Goal: Information Seeking & Learning: Learn about a topic

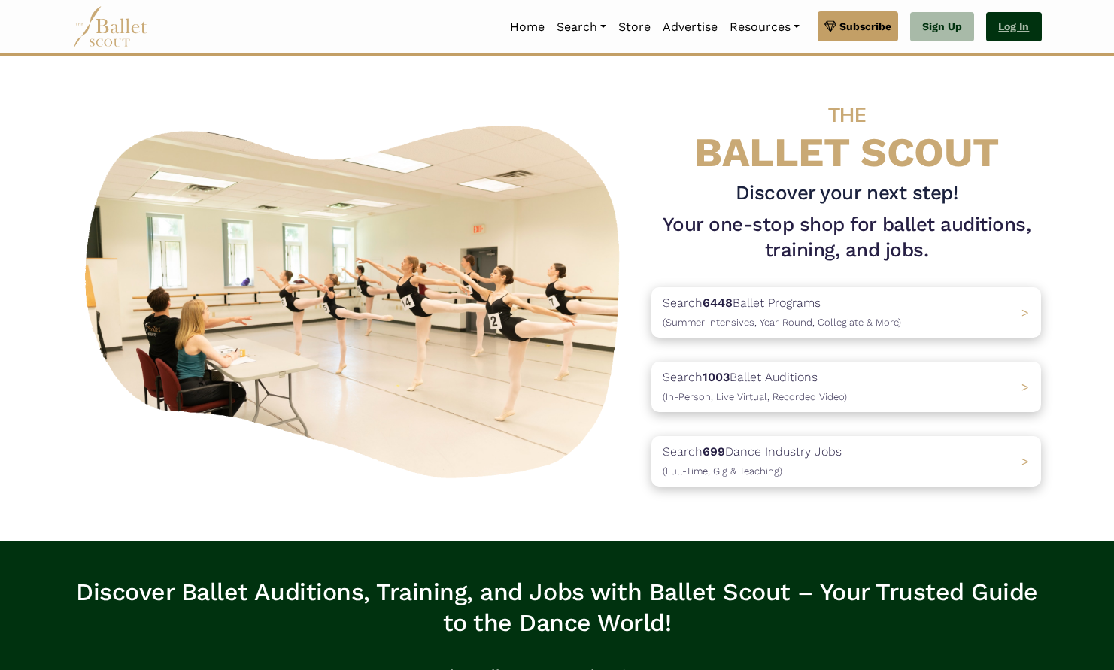
click at [1015, 20] on link "Log In" at bounding box center [1013, 27] width 55 height 30
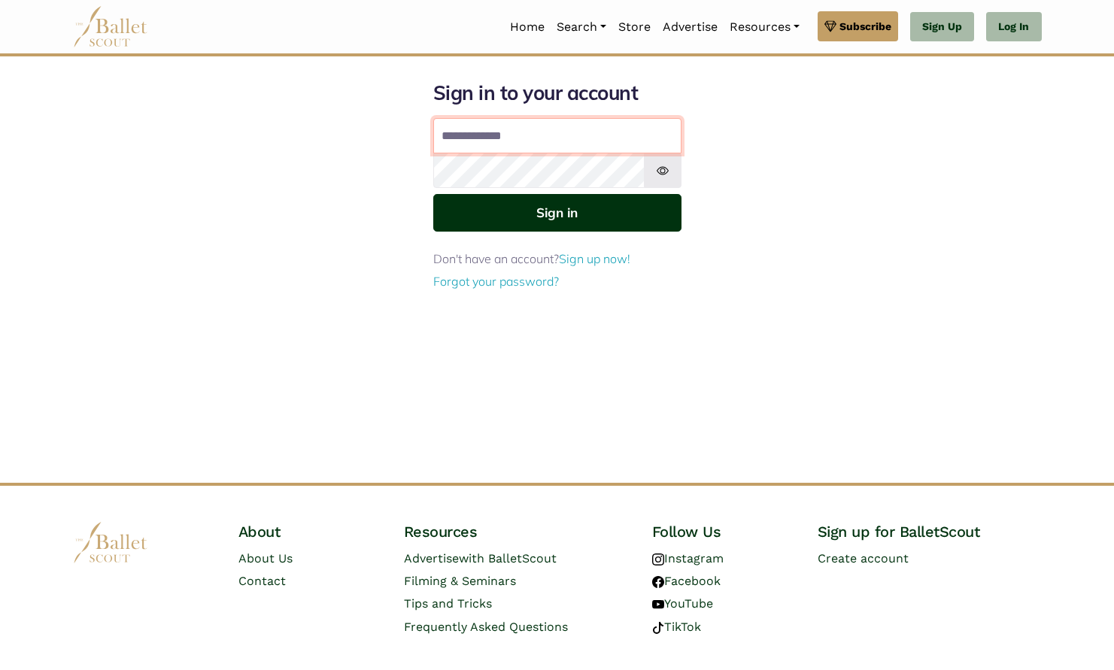
type input "**********"
click at [557, 211] on button "Sign in" at bounding box center [557, 212] width 248 height 37
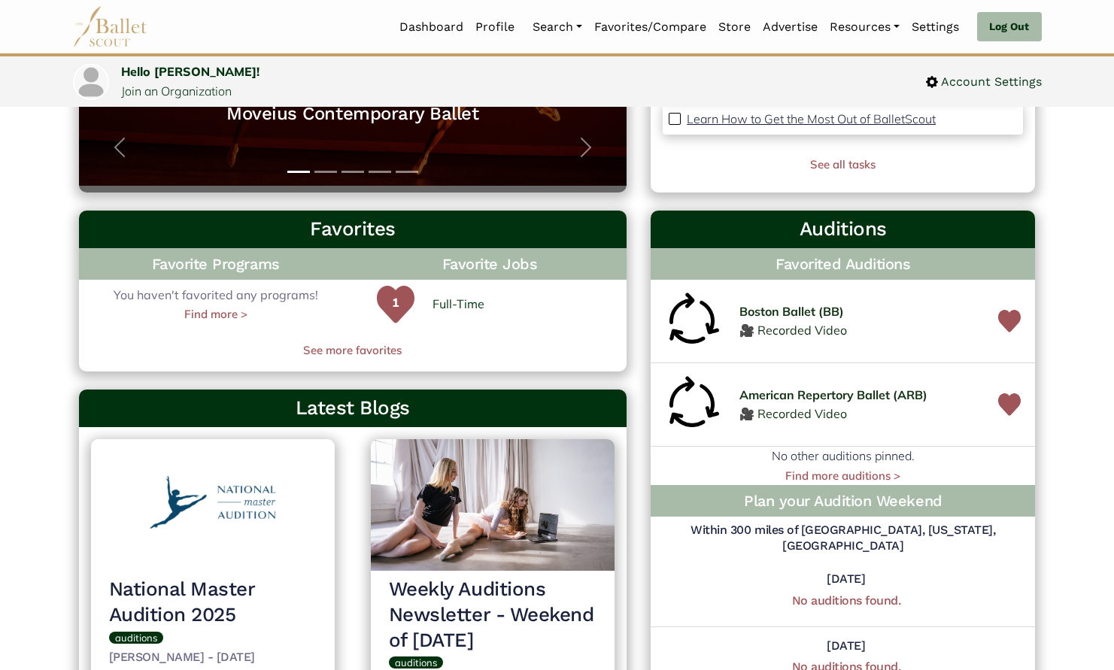
scroll to position [354, 0]
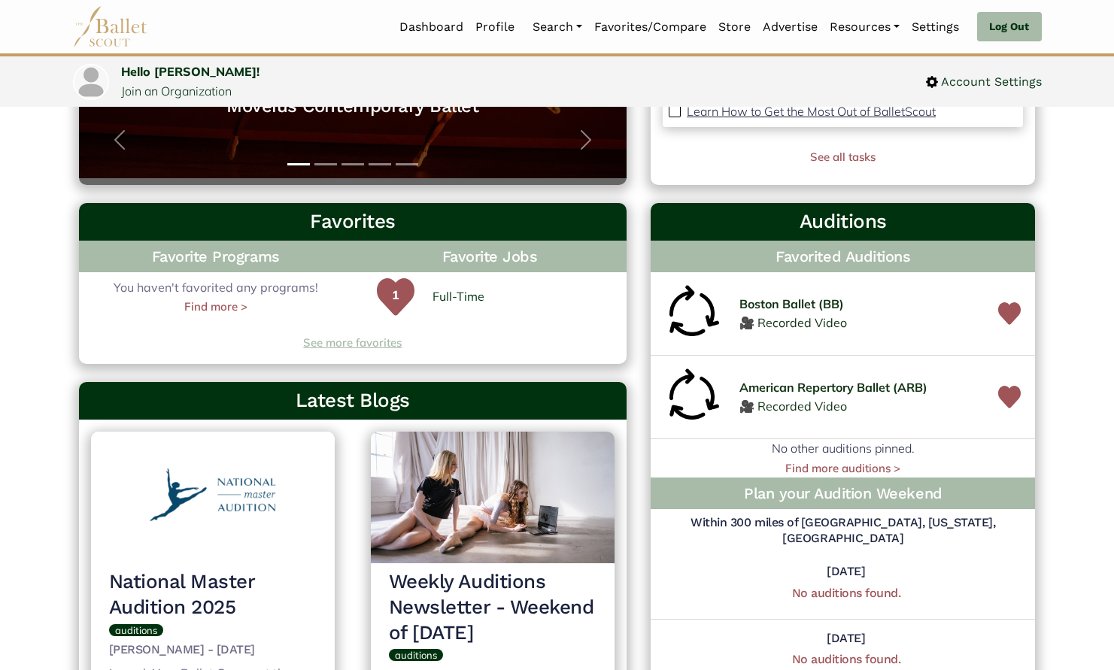
click at [378, 340] on link "See more favorites" at bounding box center [353, 343] width 548 height 18
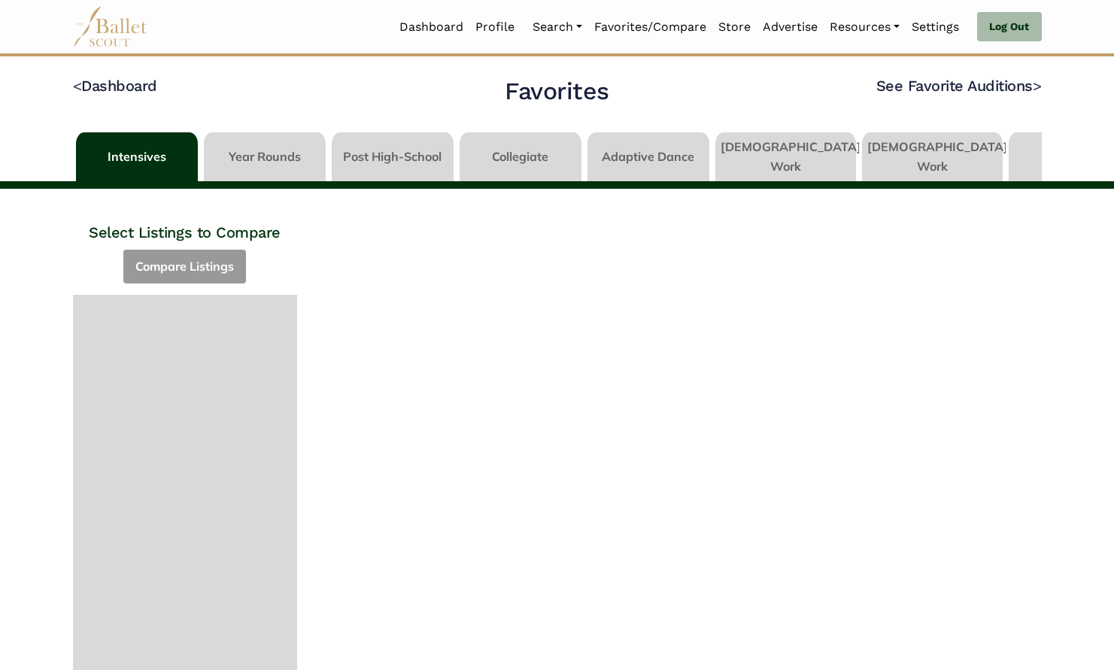
click at [415, 150] on link at bounding box center [393, 153] width 122 height 43
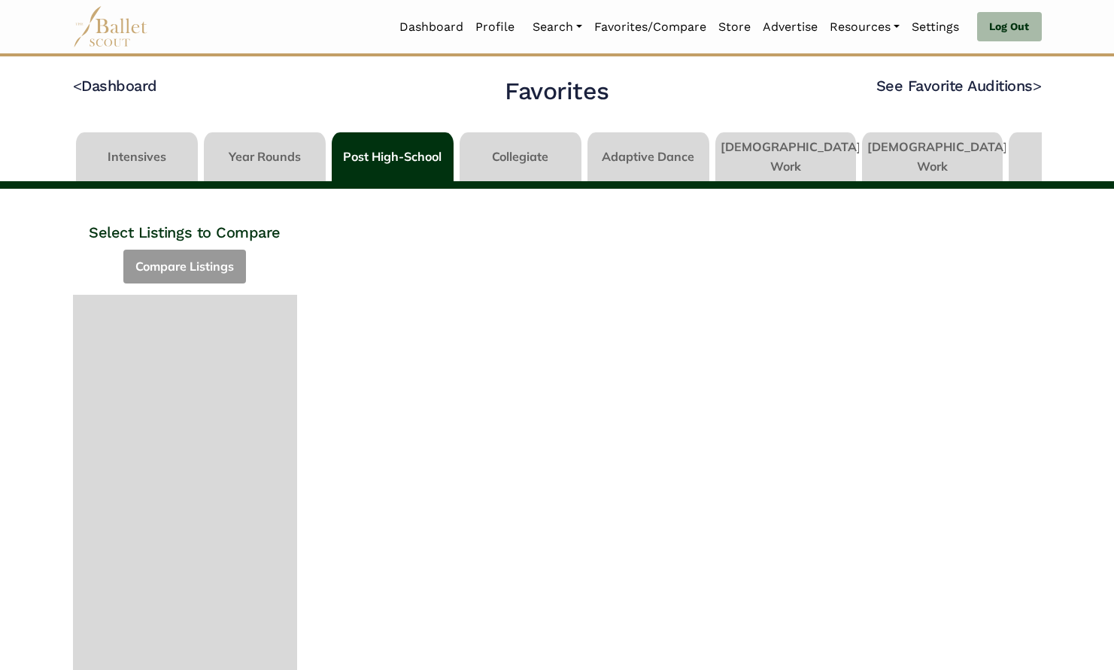
click at [767, 150] on link at bounding box center [785, 153] width 141 height 43
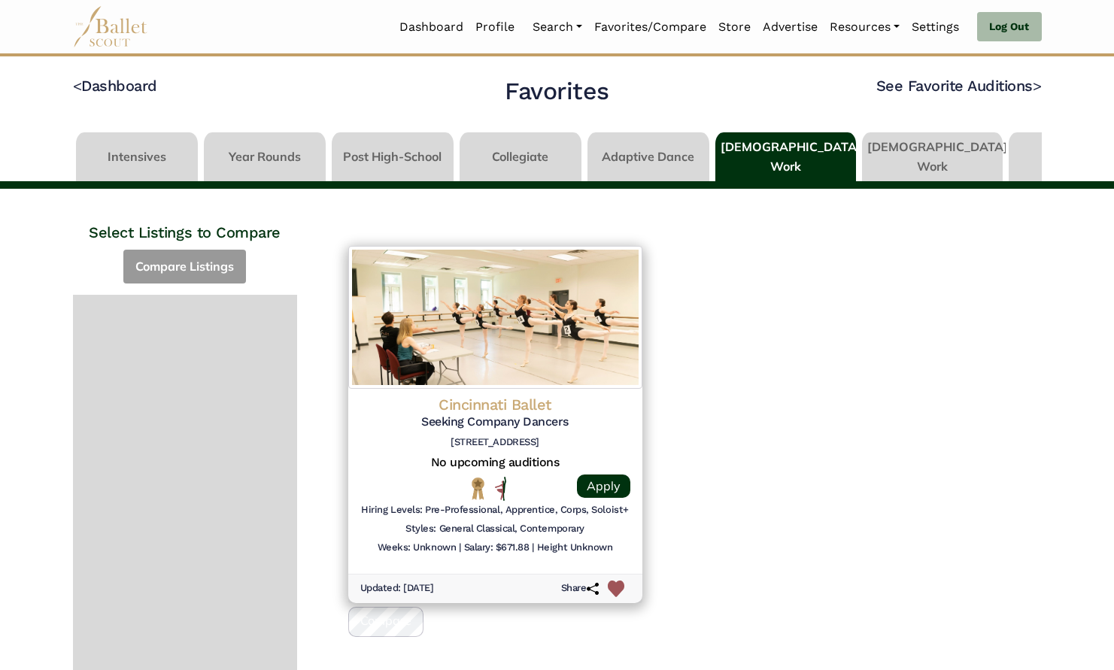
click at [892, 153] on link at bounding box center [932, 153] width 141 height 43
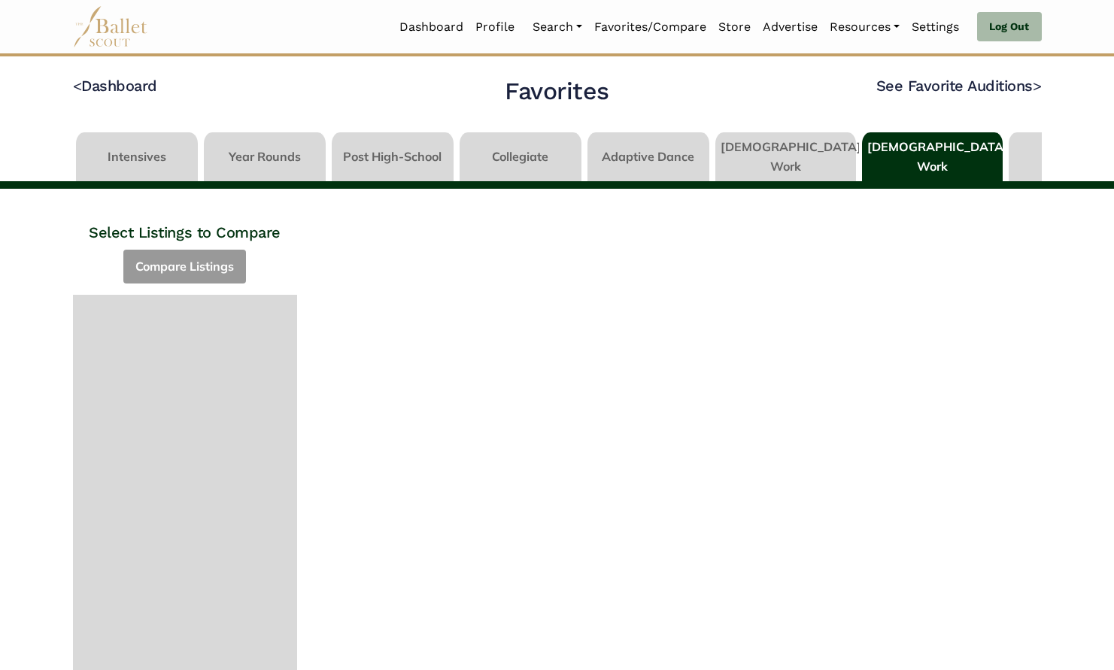
click at [257, 151] on link at bounding box center [265, 153] width 122 height 43
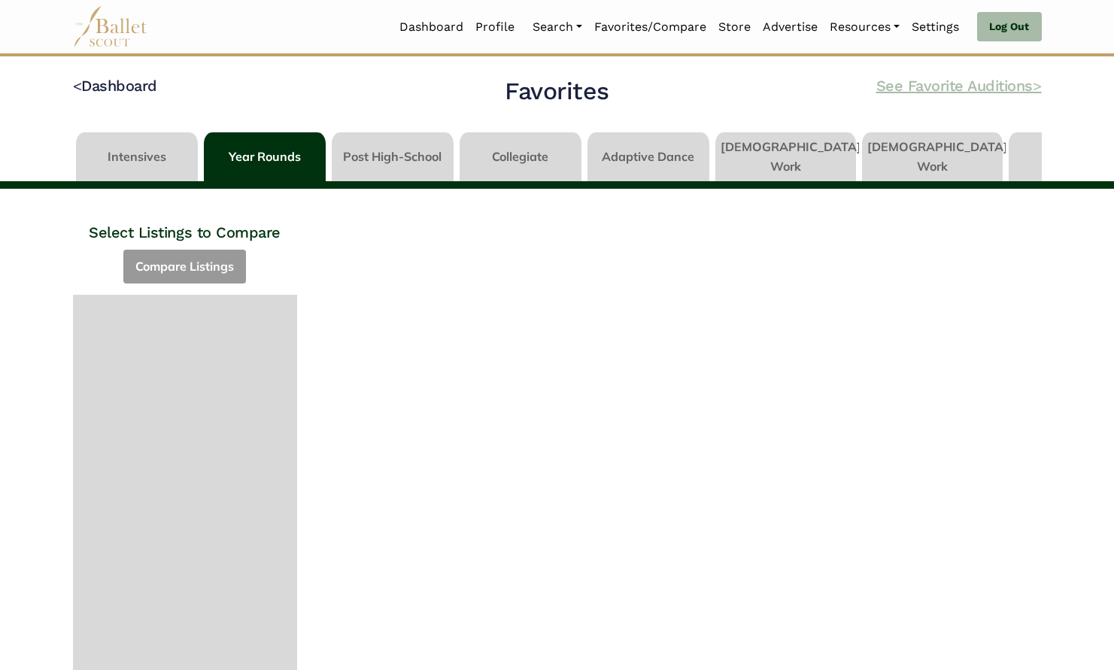
click at [957, 84] on link "See Favorite Auditions >" at bounding box center [959, 86] width 166 height 18
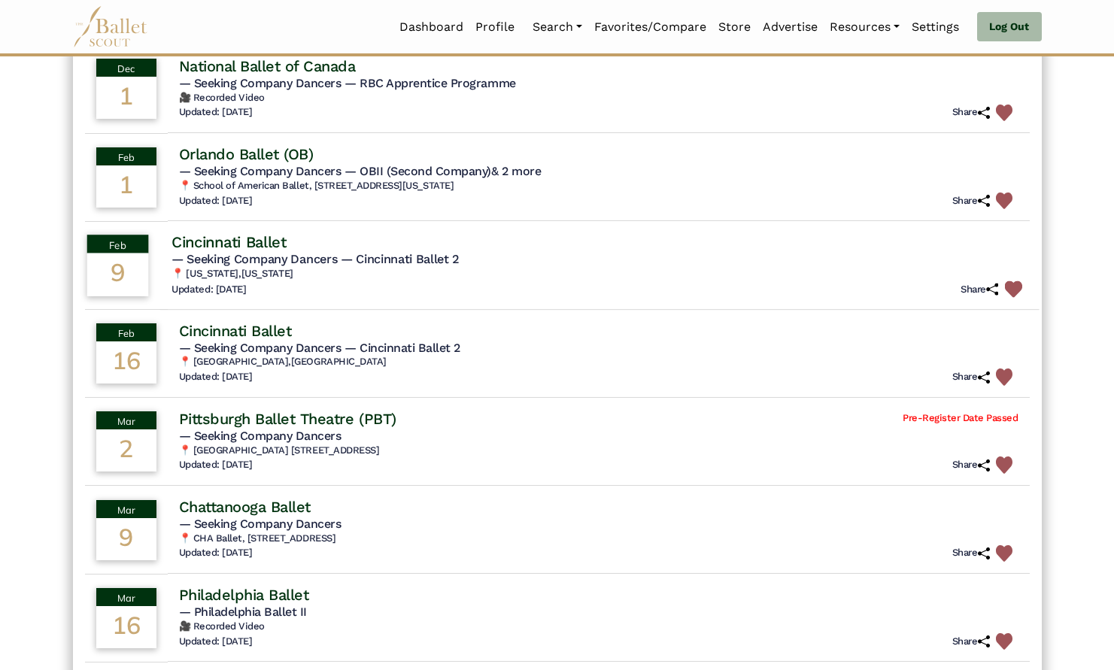
scroll to position [128, 0]
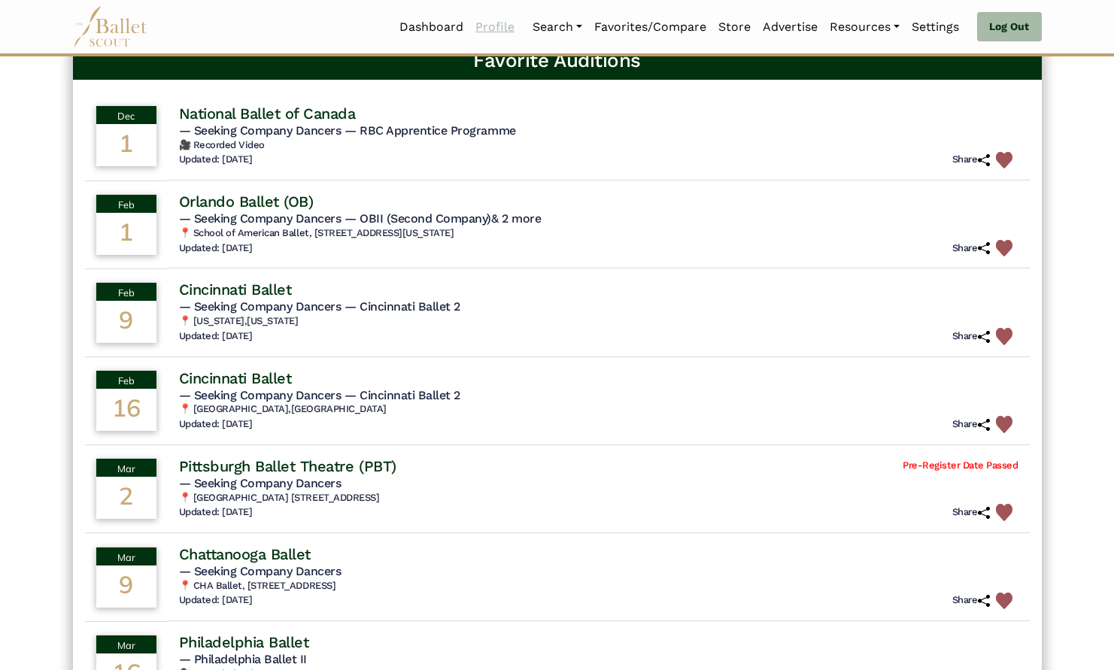
click at [485, 24] on link "Profile" at bounding box center [494, 27] width 51 height 32
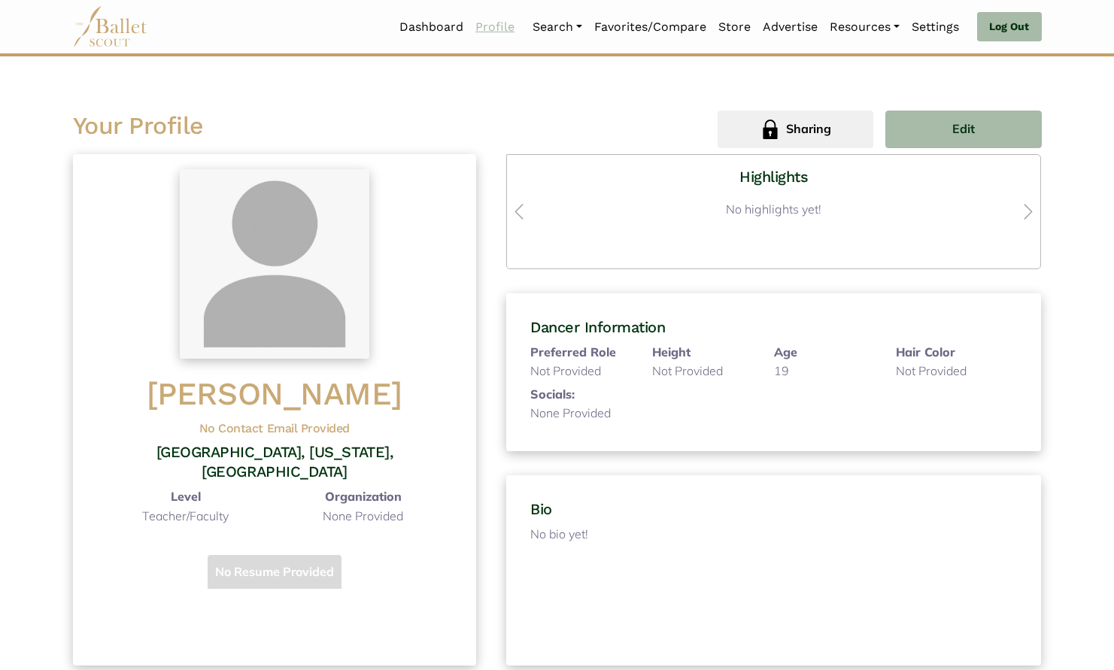
click at [489, 29] on link "Profile" at bounding box center [494, 27] width 51 height 32
click at [435, 27] on link "Dashboard" at bounding box center [431, 27] width 76 height 32
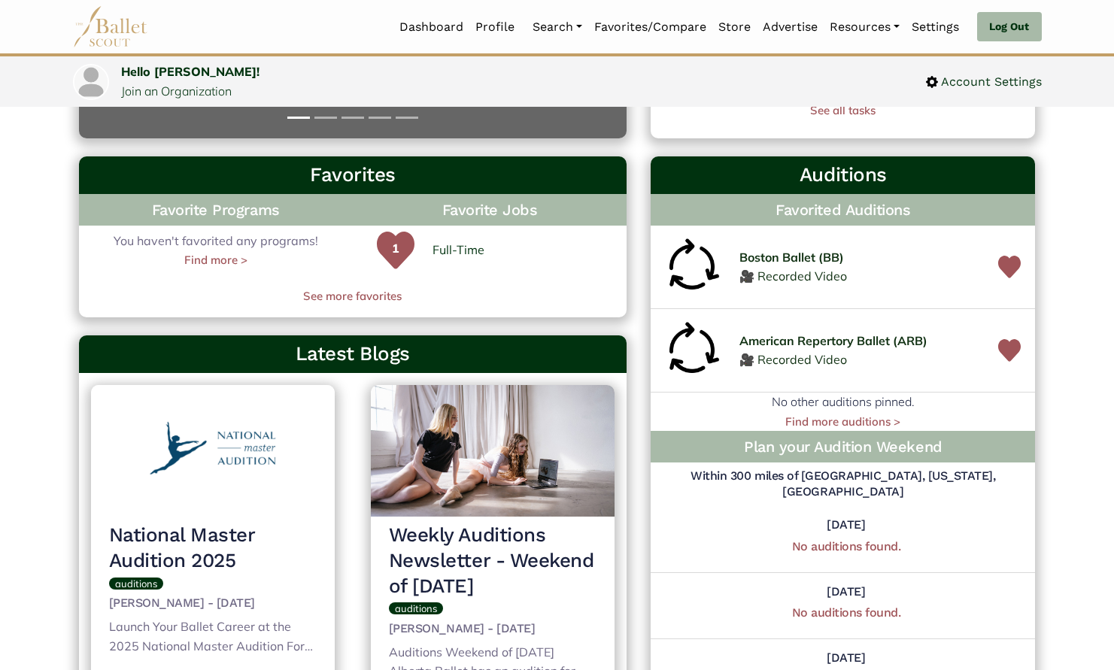
scroll to position [383, 0]
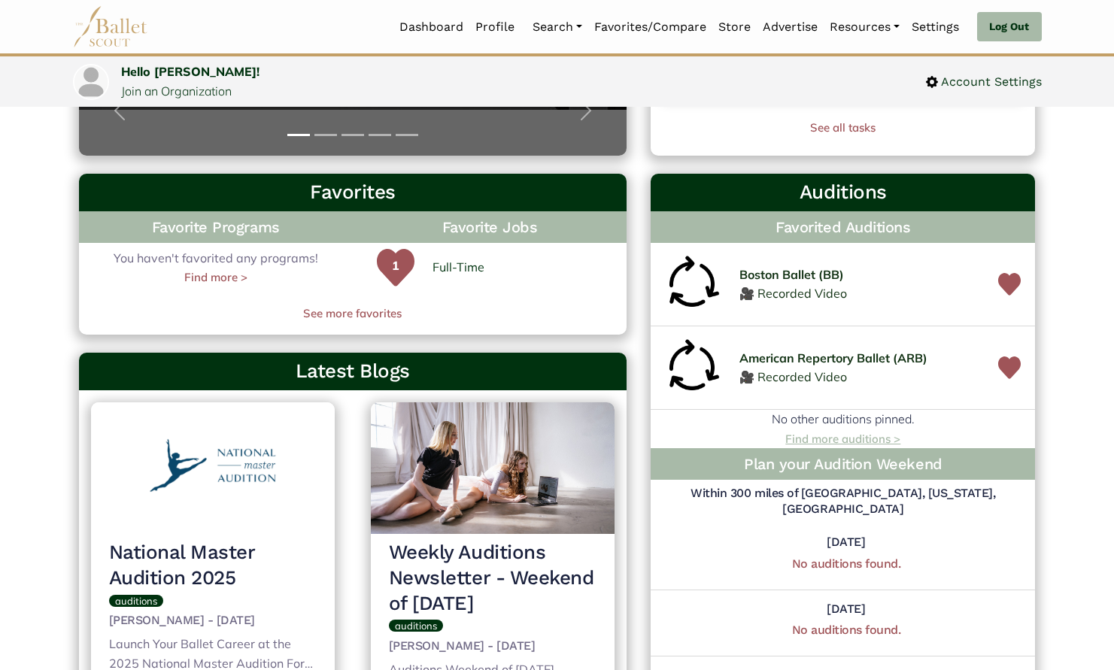
click at [857, 434] on link "Find more auditions >" at bounding box center [842, 439] width 115 height 14
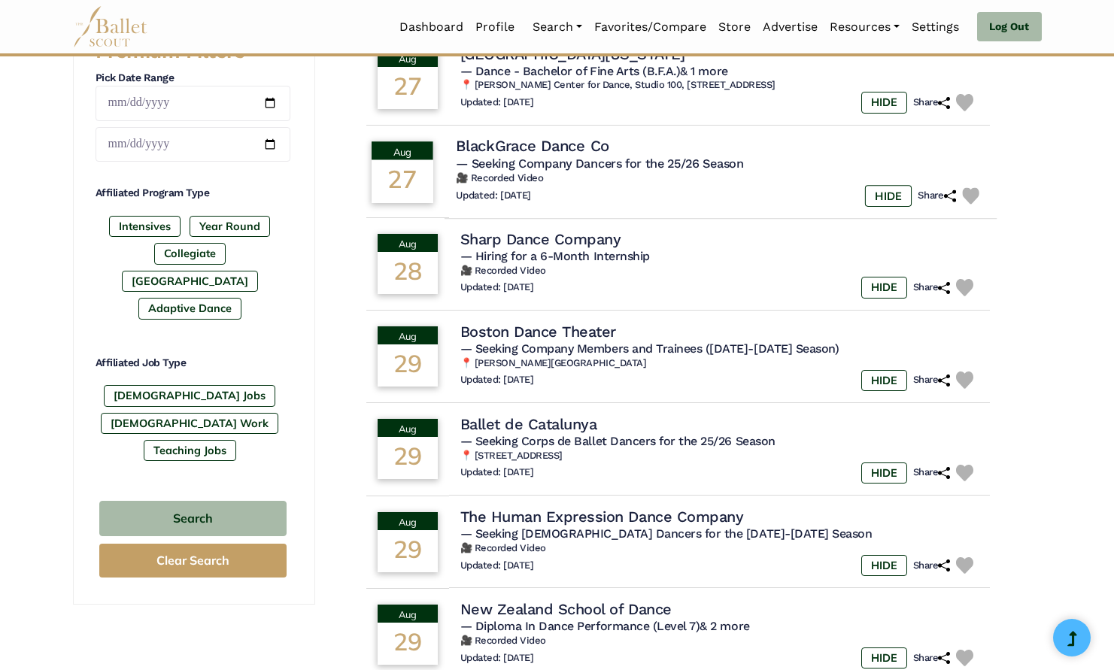
scroll to position [712, 0]
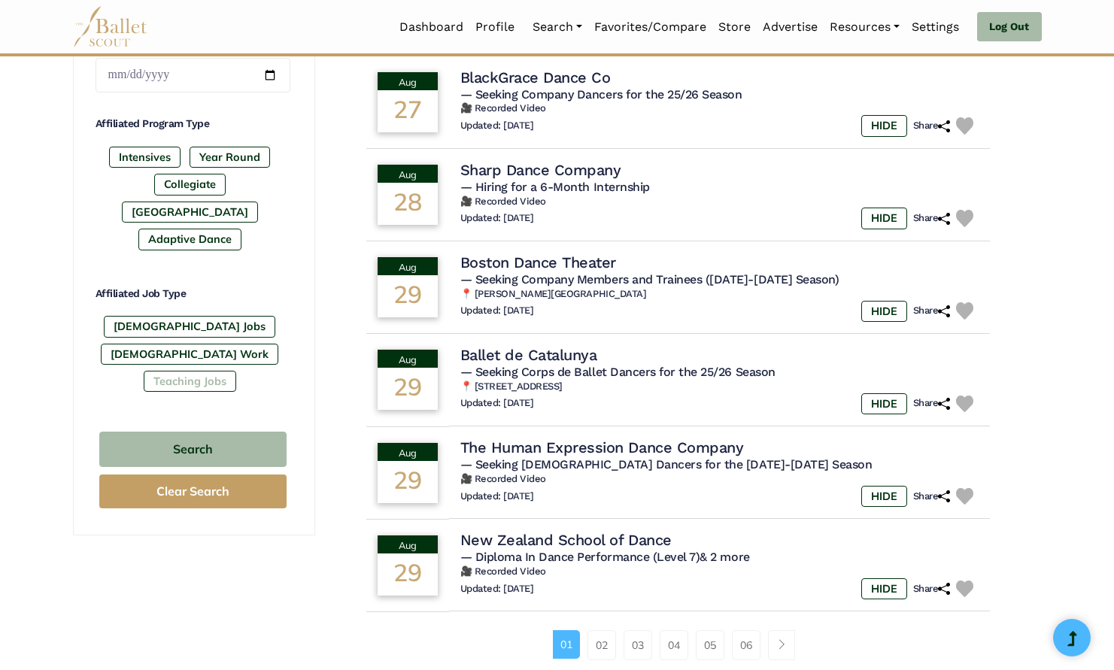
click at [217, 371] on label "Teaching Jobs" at bounding box center [190, 381] width 93 height 21
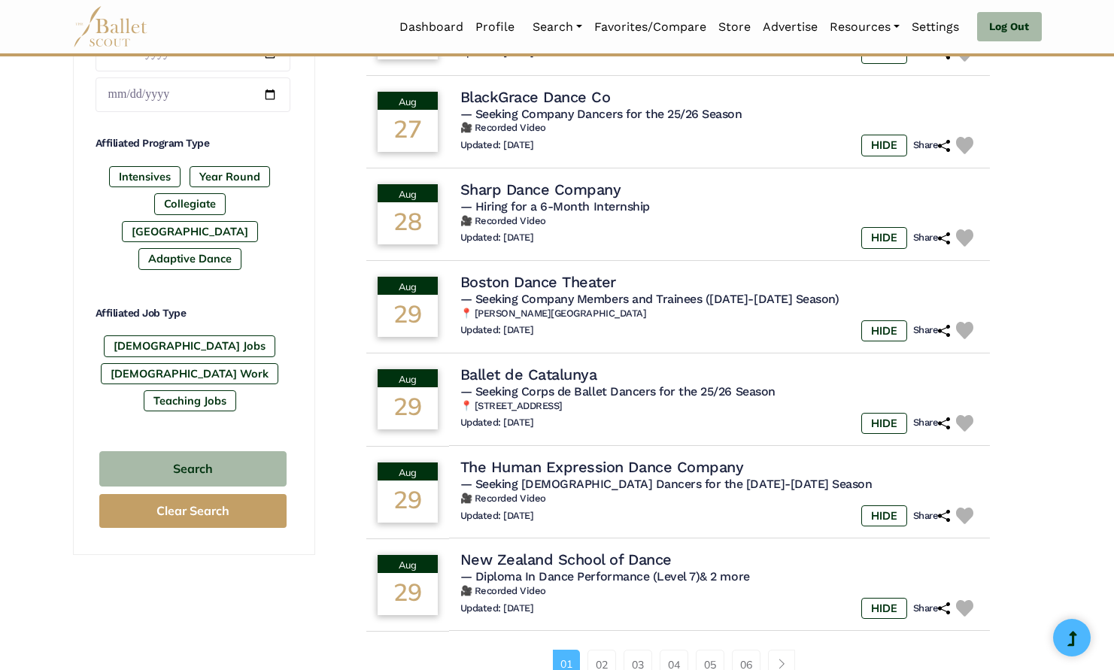
scroll to position [768, 0]
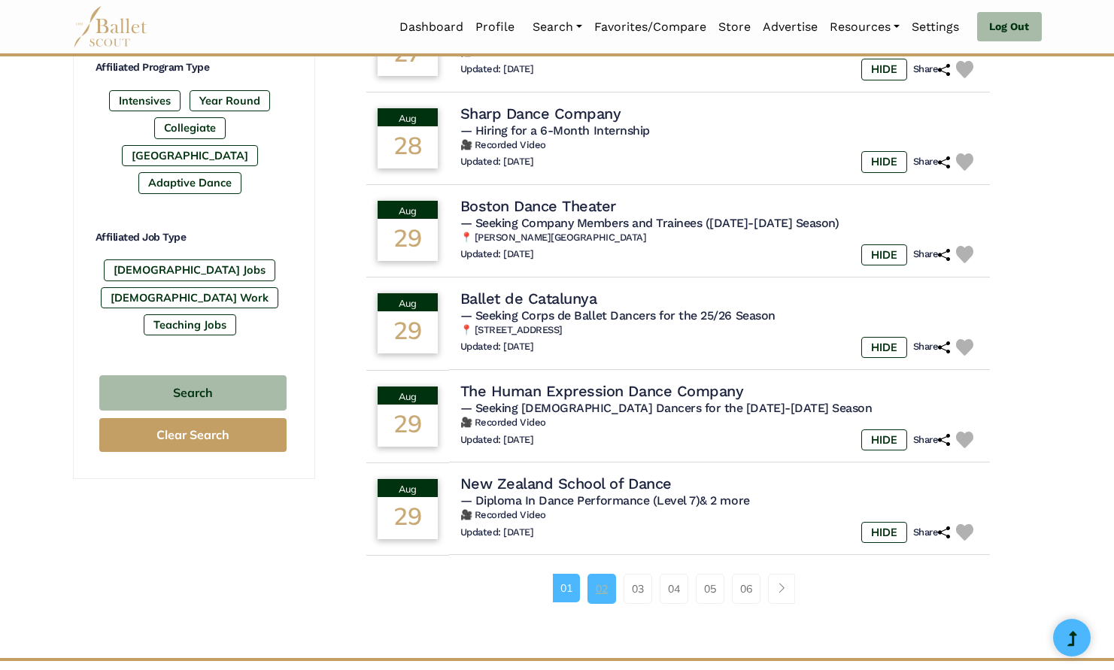
click at [602, 574] on link "02" at bounding box center [602, 589] width 29 height 30
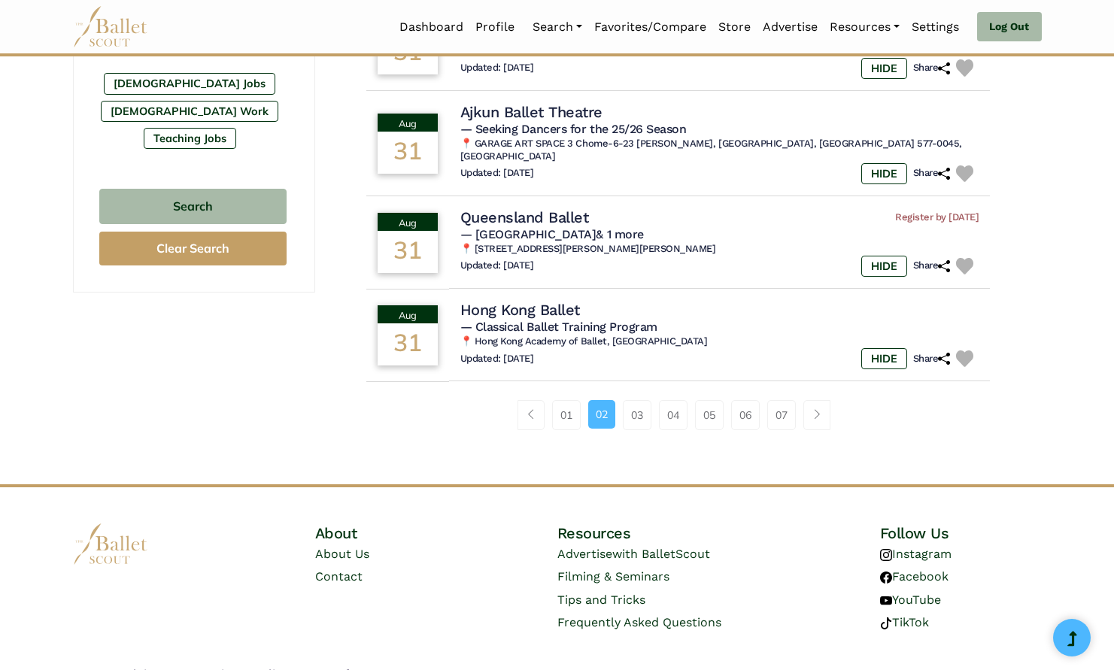
scroll to position [953, 0]
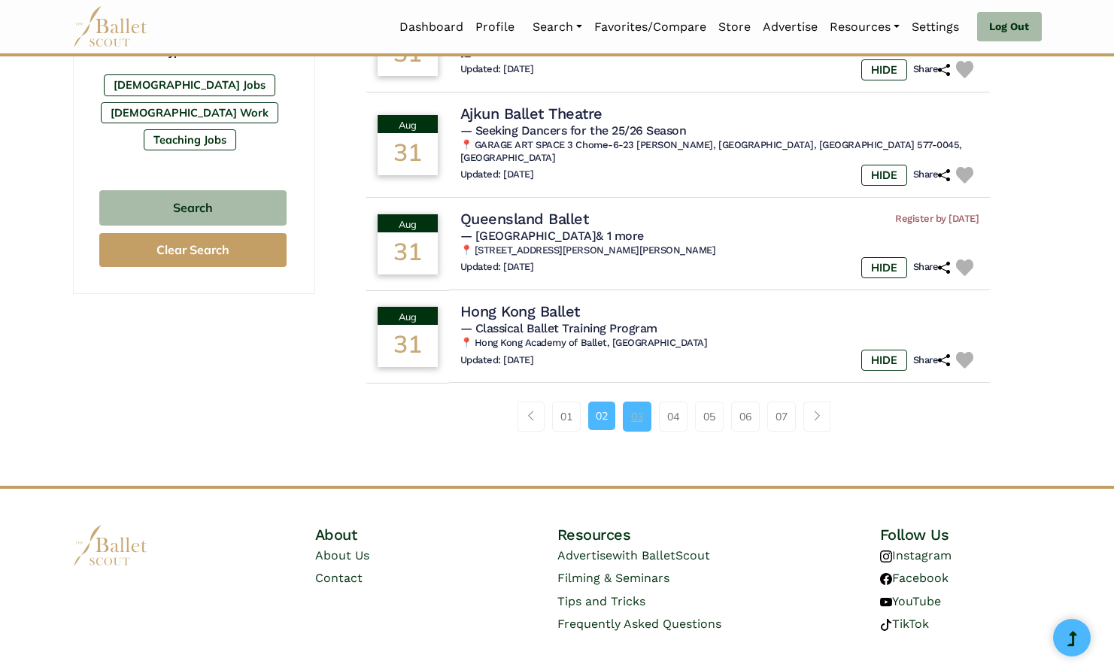
click at [636, 402] on link "03" at bounding box center [637, 417] width 29 height 30
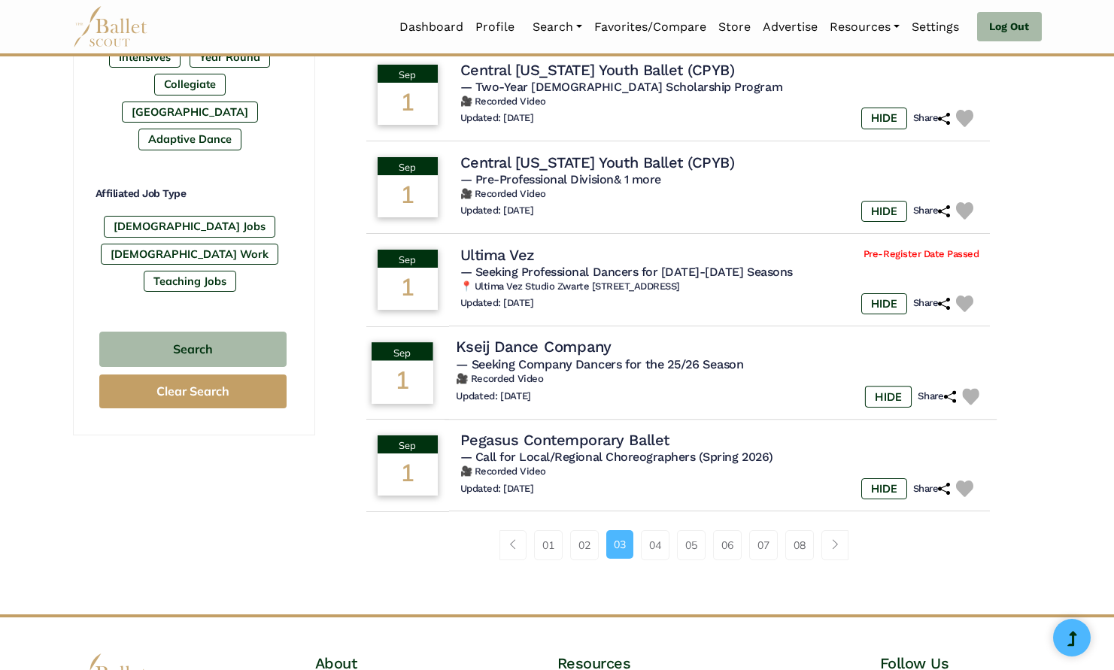
scroll to position [892, 0]
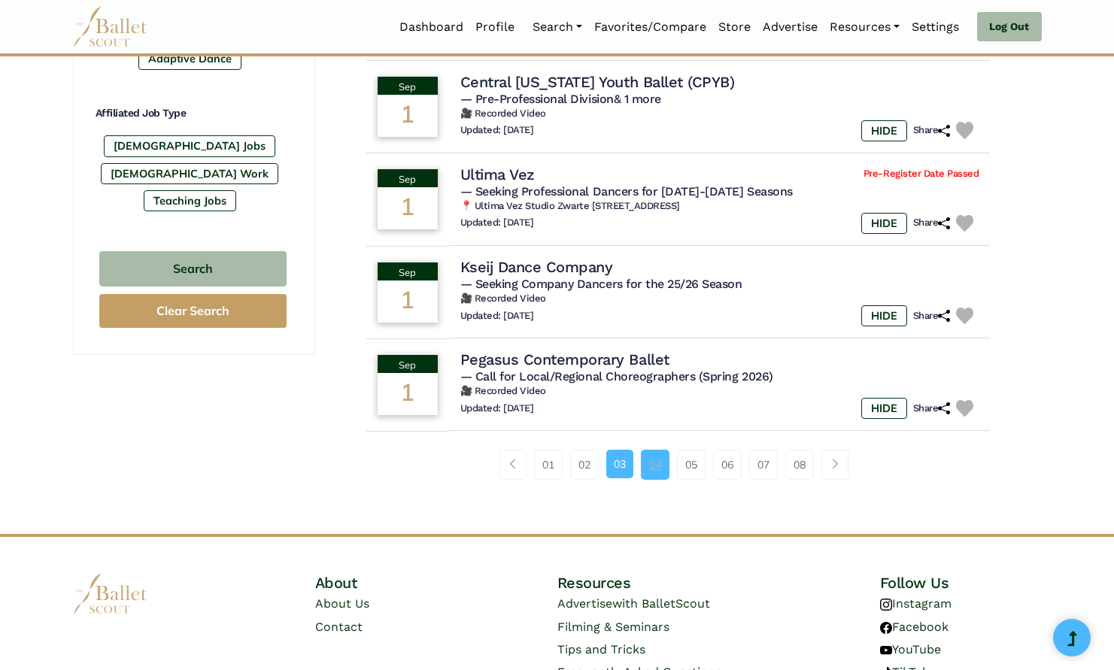
click at [659, 450] on link "04" at bounding box center [655, 465] width 29 height 30
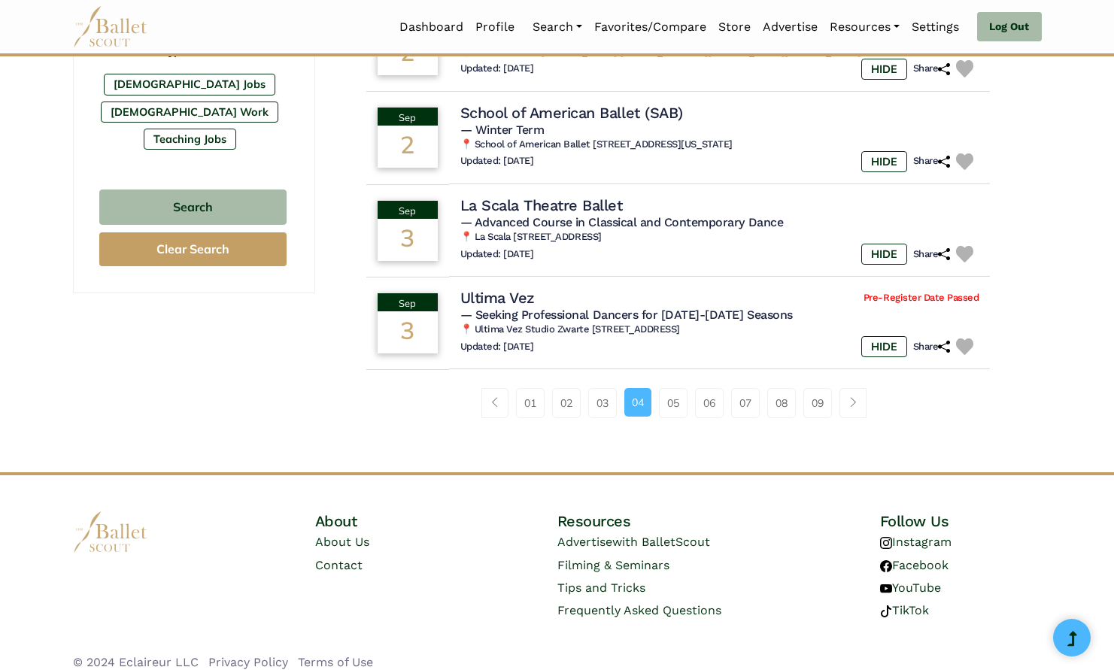
scroll to position [953, 0]
click at [674, 391] on link "05" at bounding box center [673, 404] width 29 height 30
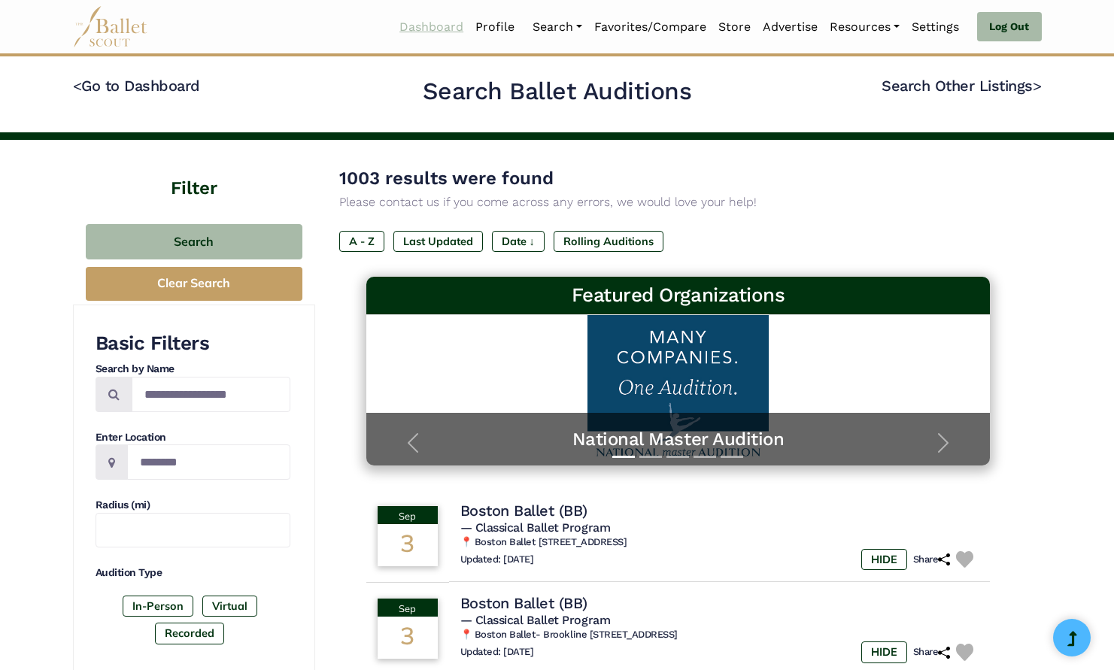
click at [439, 30] on link "Dashboard" at bounding box center [431, 27] width 76 height 32
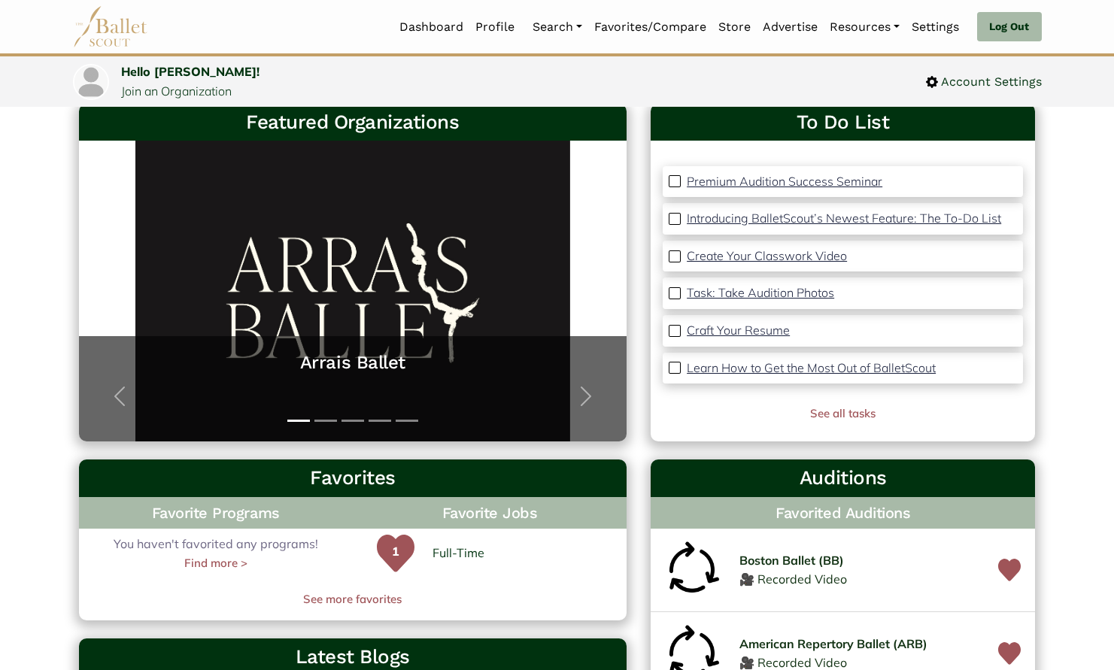
scroll to position [100, 0]
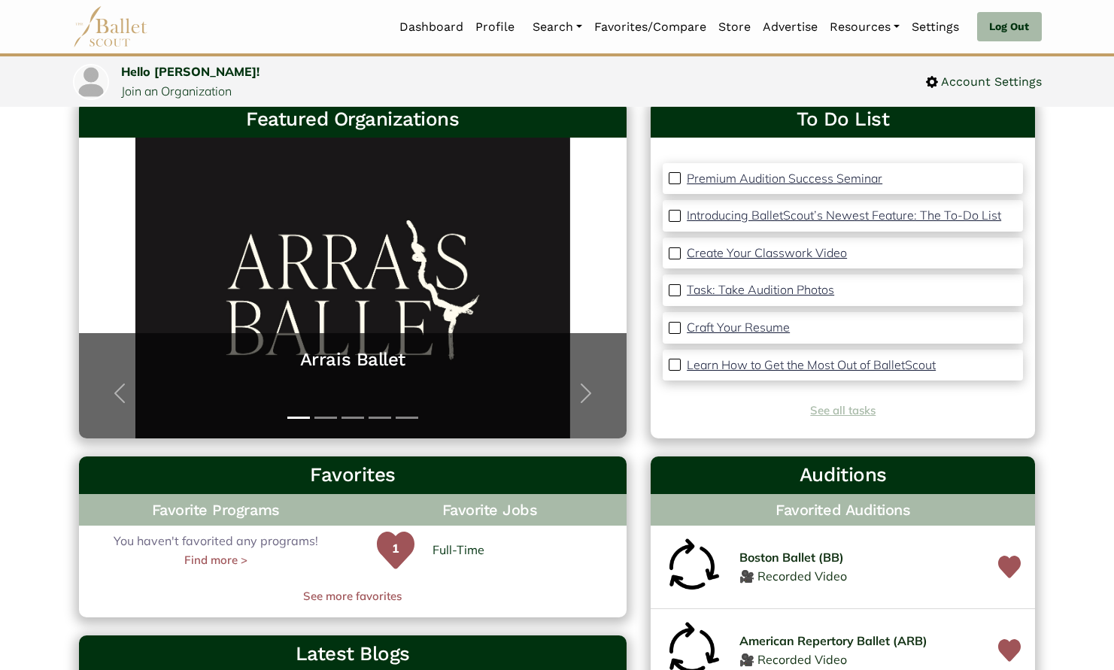
click at [837, 409] on link "See all tasks" at bounding box center [842, 410] width 65 height 14
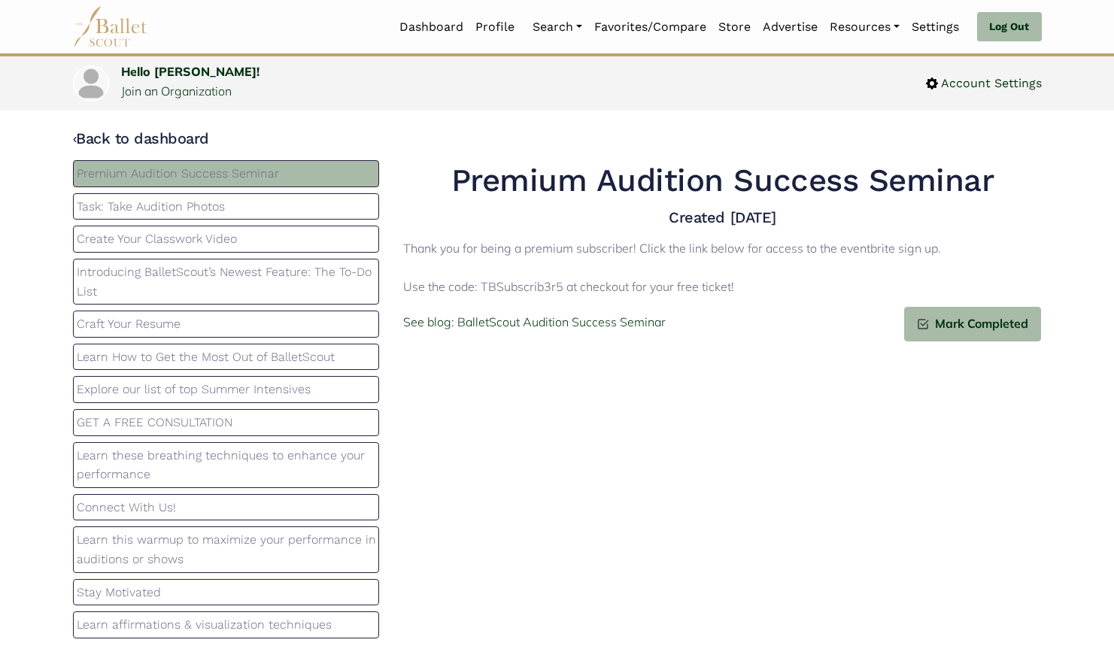
click at [289, 356] on p "Learn How to Get the Most Out of BalletScout" at bounding box center [226, 358] width 299 height 20
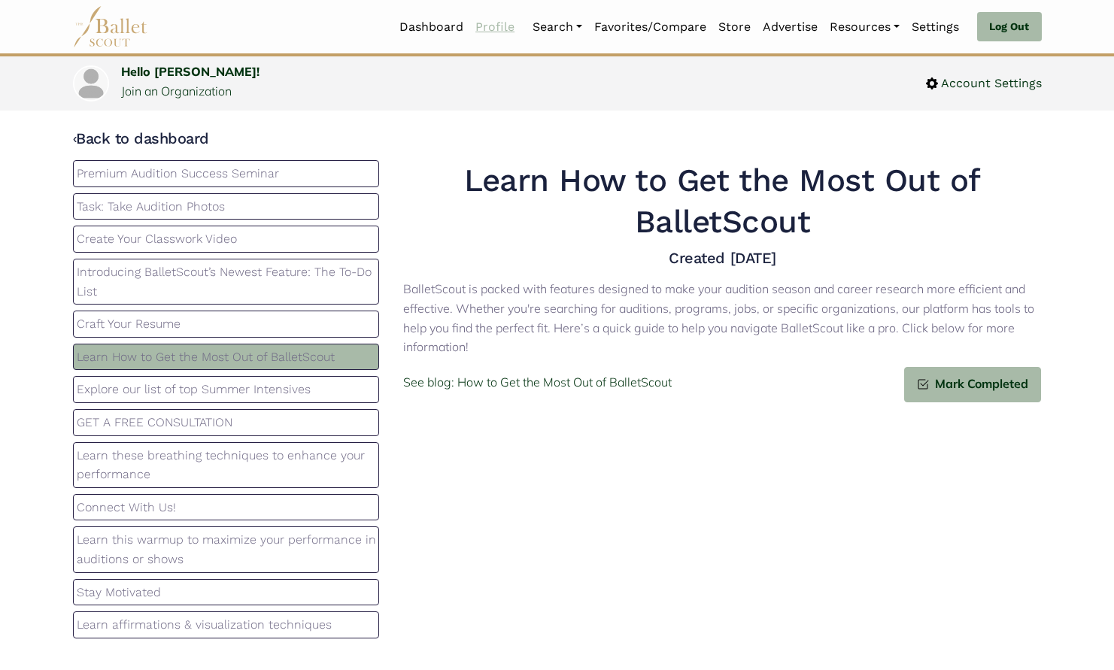
click at [498, 31] on link "Profile" at bounding box center [494, 27] width 51 height 32
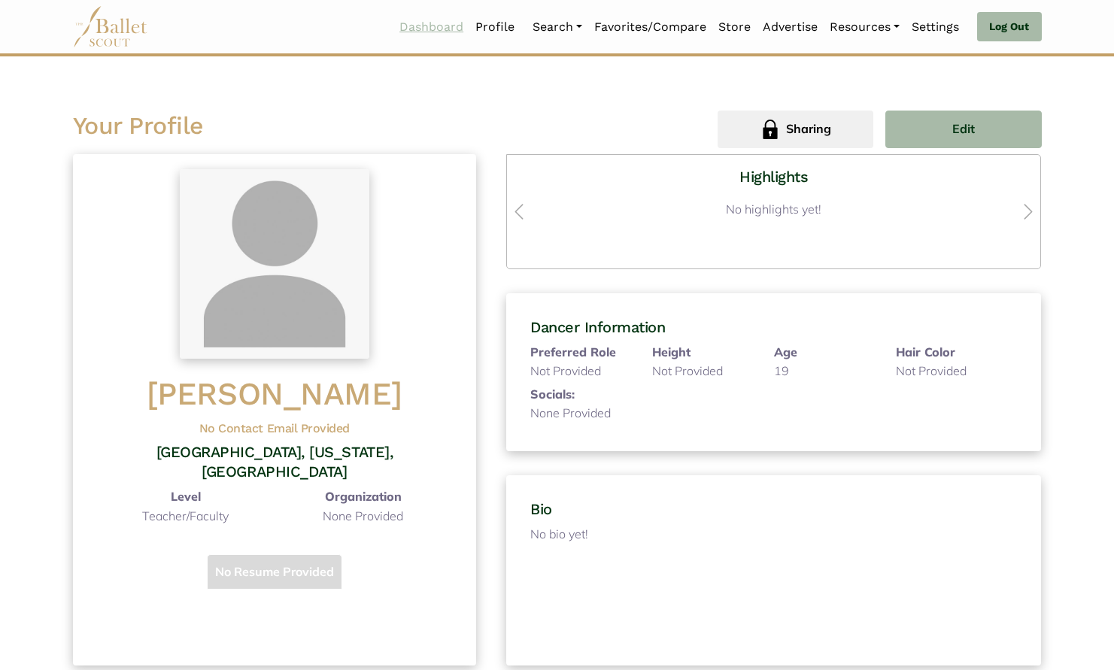
click at [432, 29] on link "Dashboard" at bounding box center [431, 27] width 76 height 32
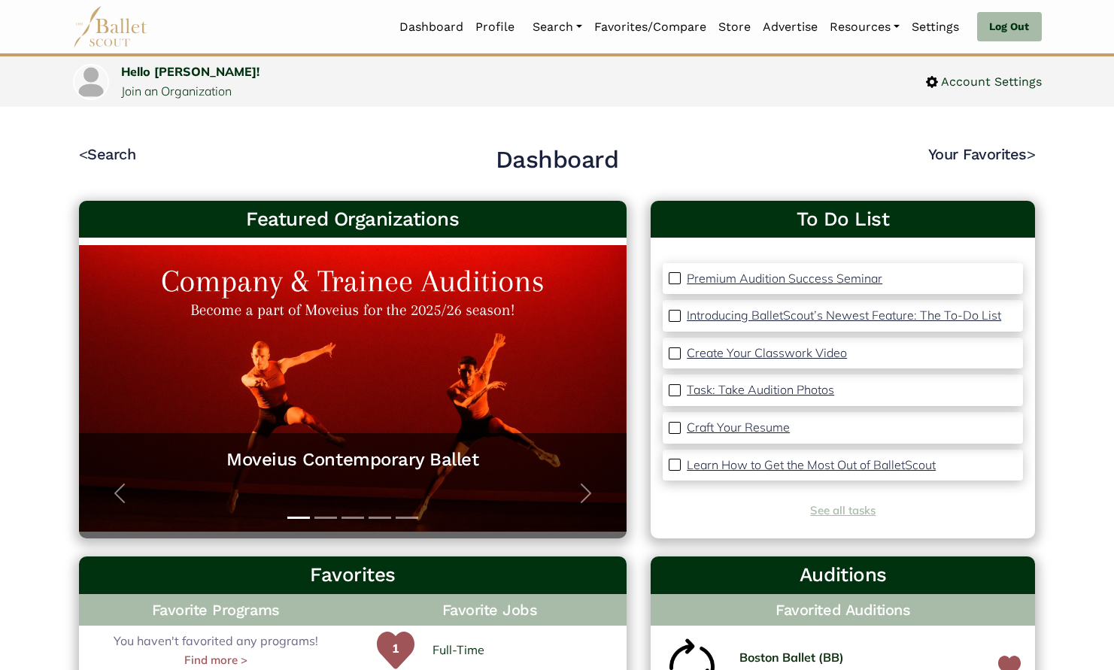
click at [844, 509] on link "See all tasks" at bounding box center [842, 510] width 65 height 14
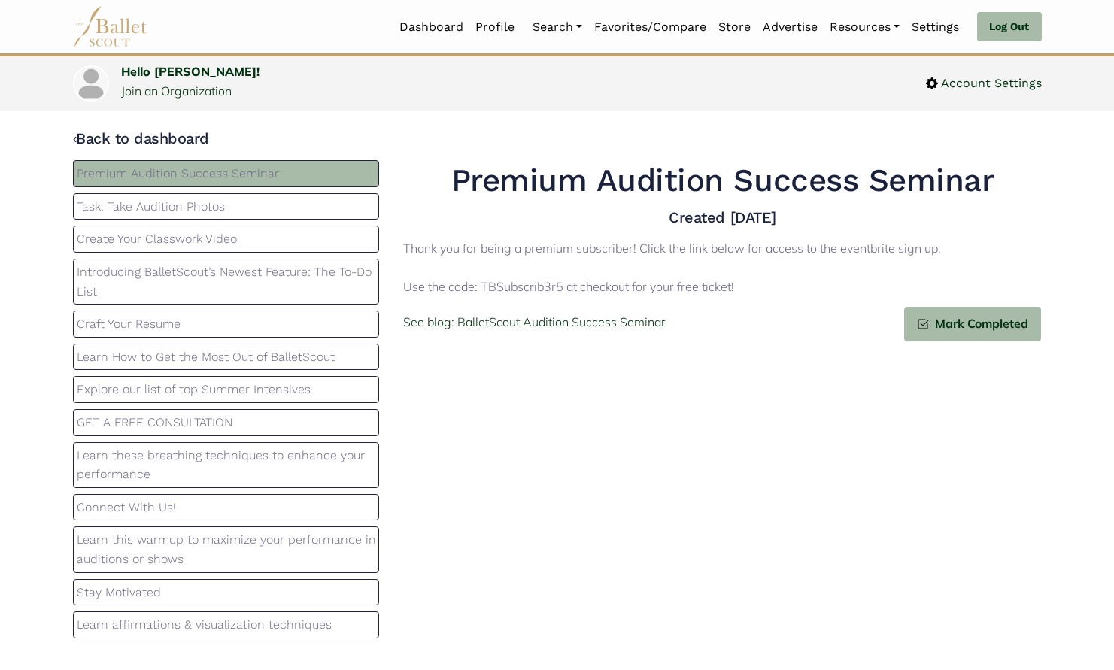
click at [303, 356] on p "Learn How to Get the Most Out of BalletScout" at bounding box center [226, 358] width 299 height 20
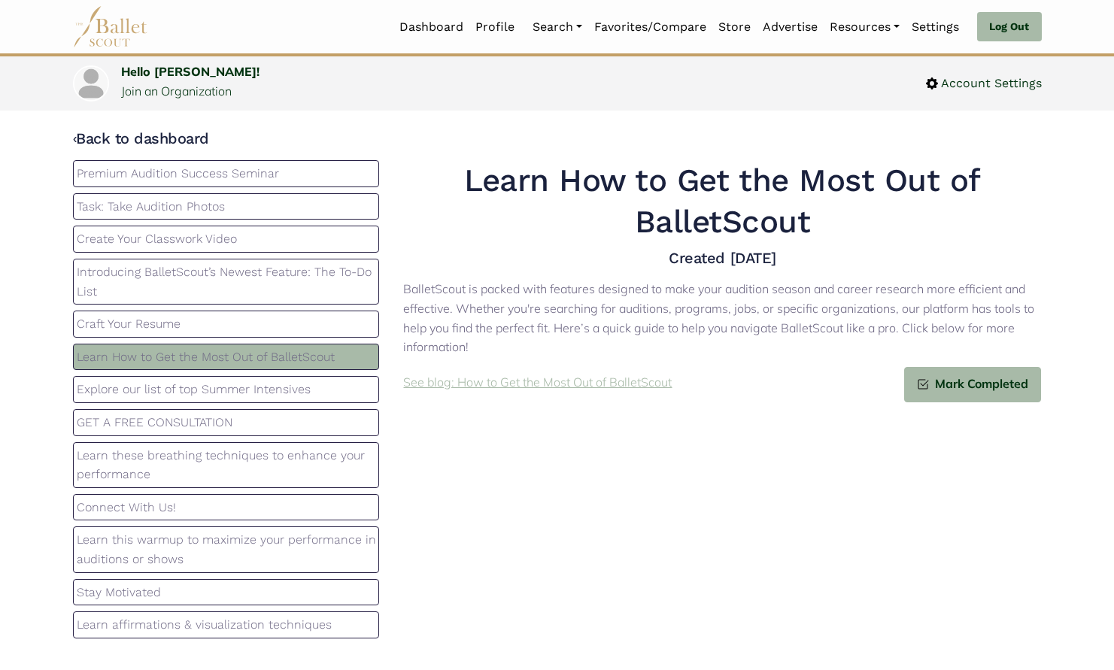
click at [579, 379] on p "See blog: How to Get the Most Out of BalletScout" at bounding box center [537, 383] width 269 height 20
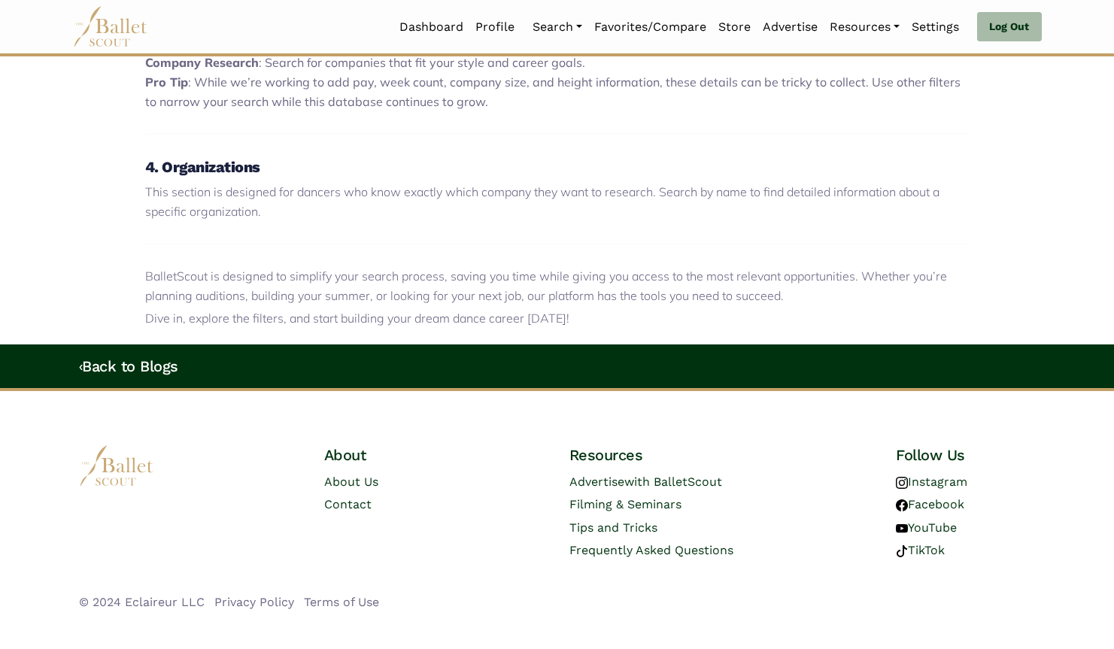
scroll to position [1256, 0]
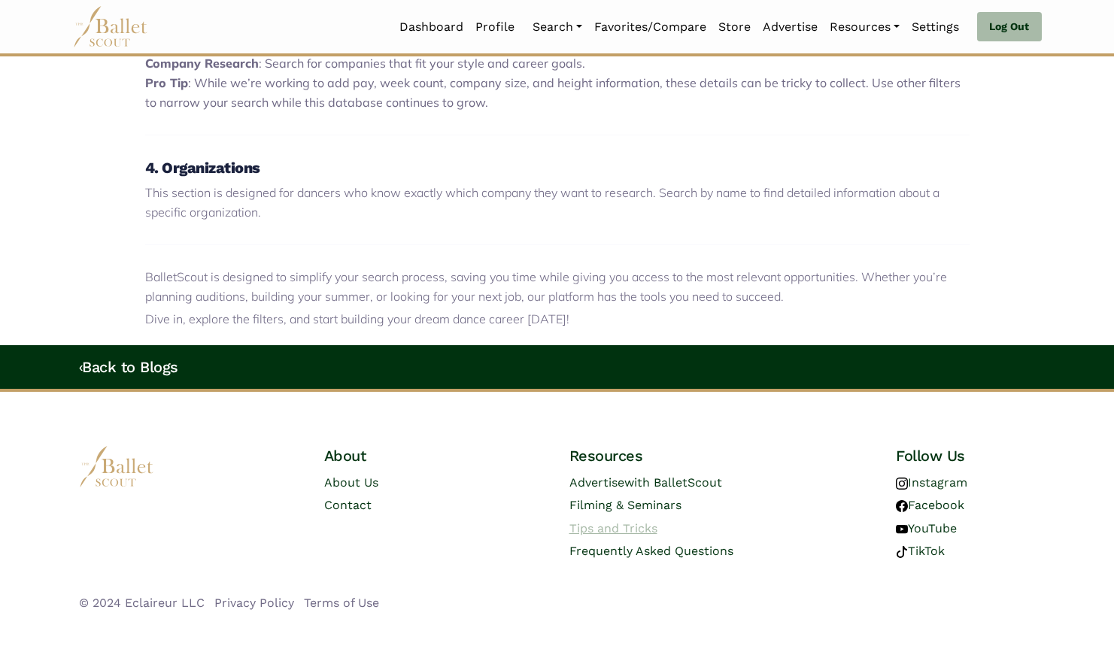
click at [620, 521] on link "Tips and Tricks" at bounding box center [614, 528] width 88 height 14
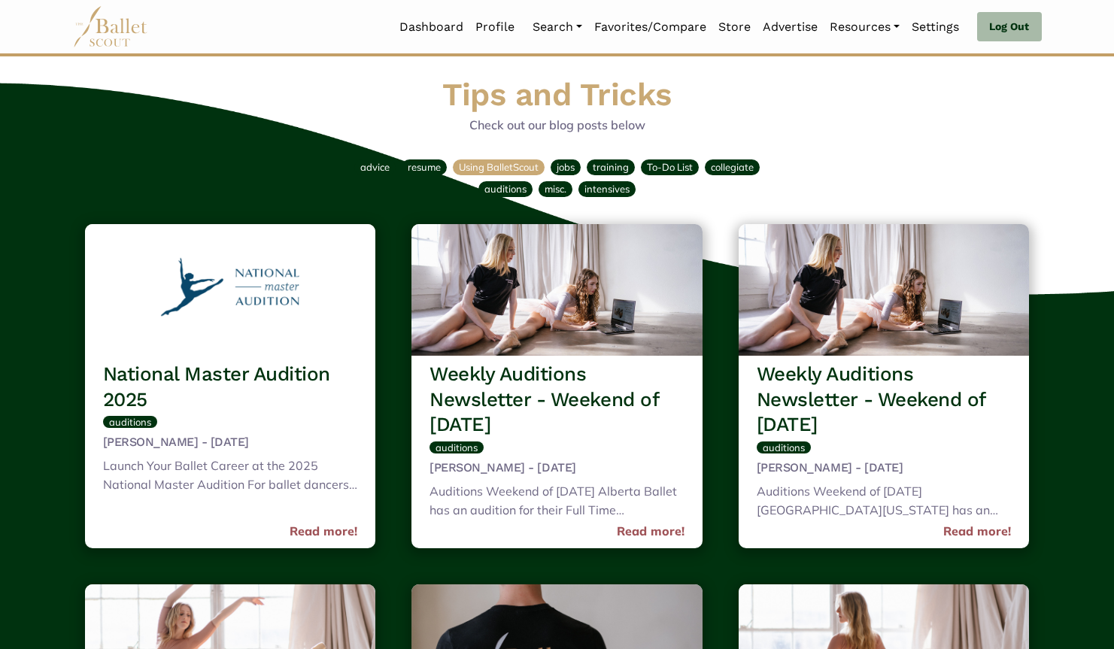
click at [503, 168] on span "Using BalletScout" at bounding box center [499, 167] width 80 height 12
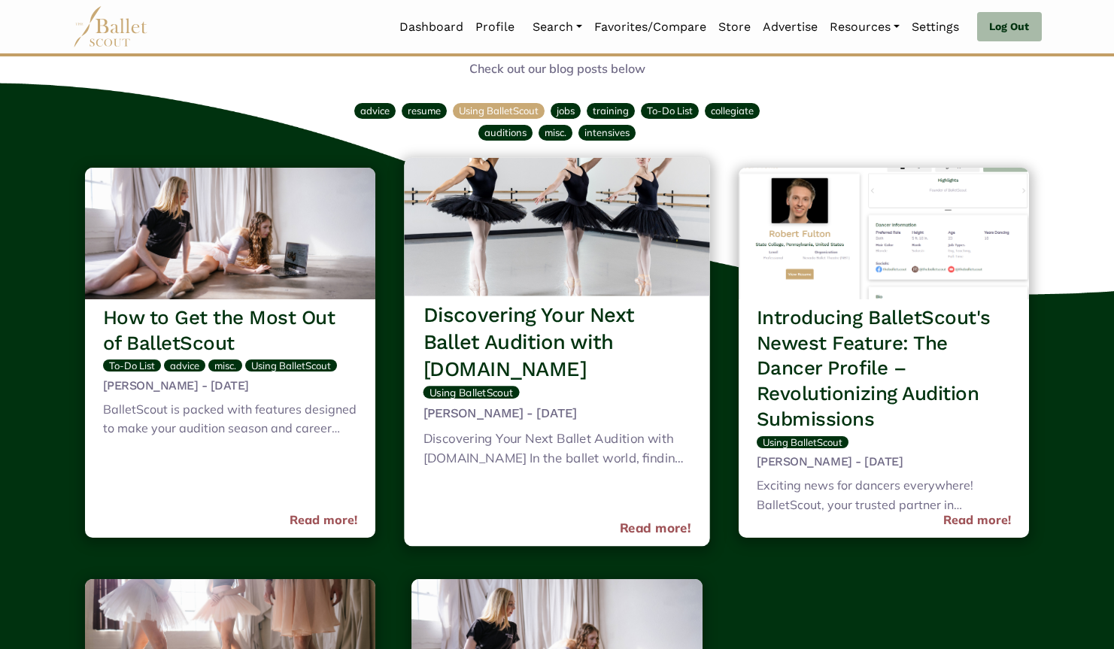
scroll to position [47, 0]
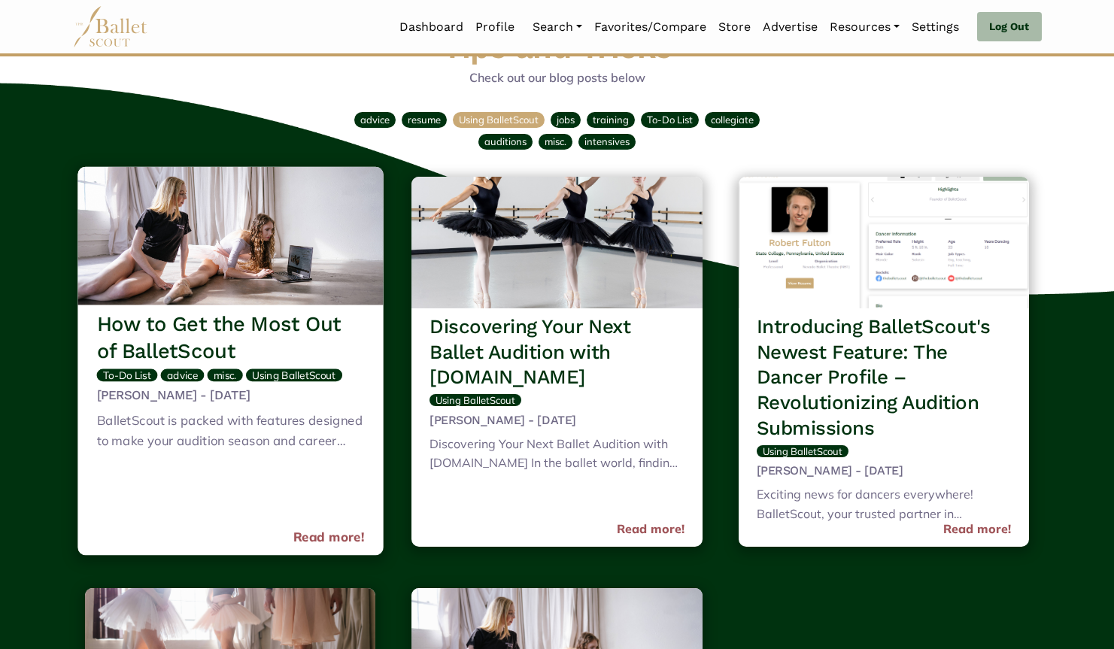
click at [317, 371] on span "Using BalletScout" at bounding box center [294, 375] width 84 height 13
click at [321, 530] on link "Read more!" at bounding box center [328, 537] width 71 height 20
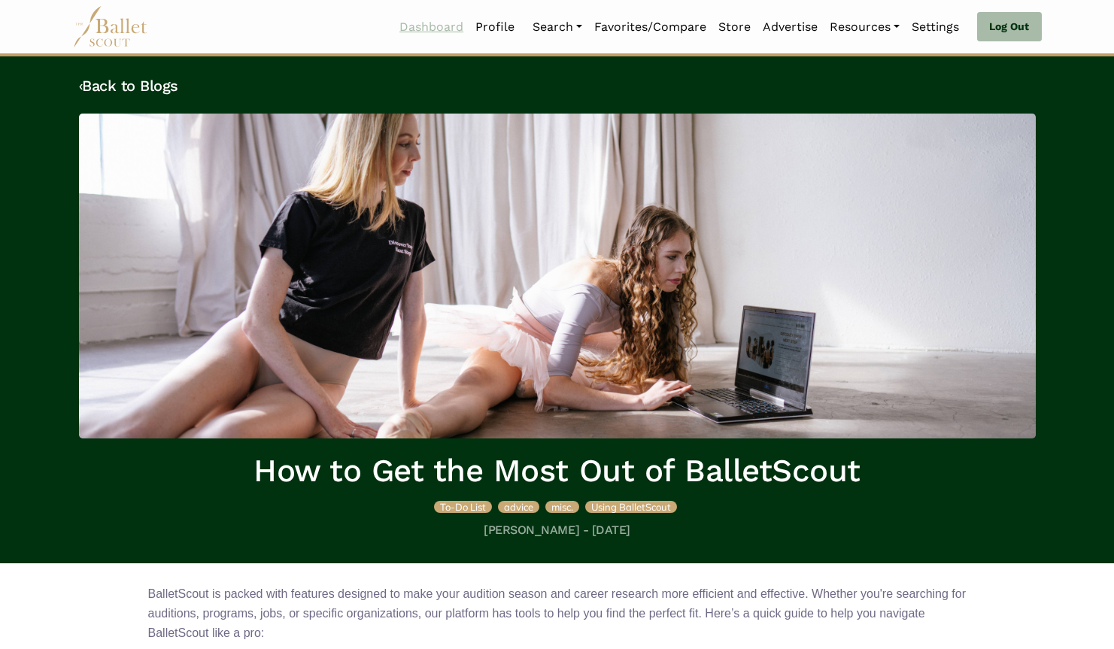
click at [430, 26] on link "Dashboard" at bounding box center [431, 27] width 76 height 32
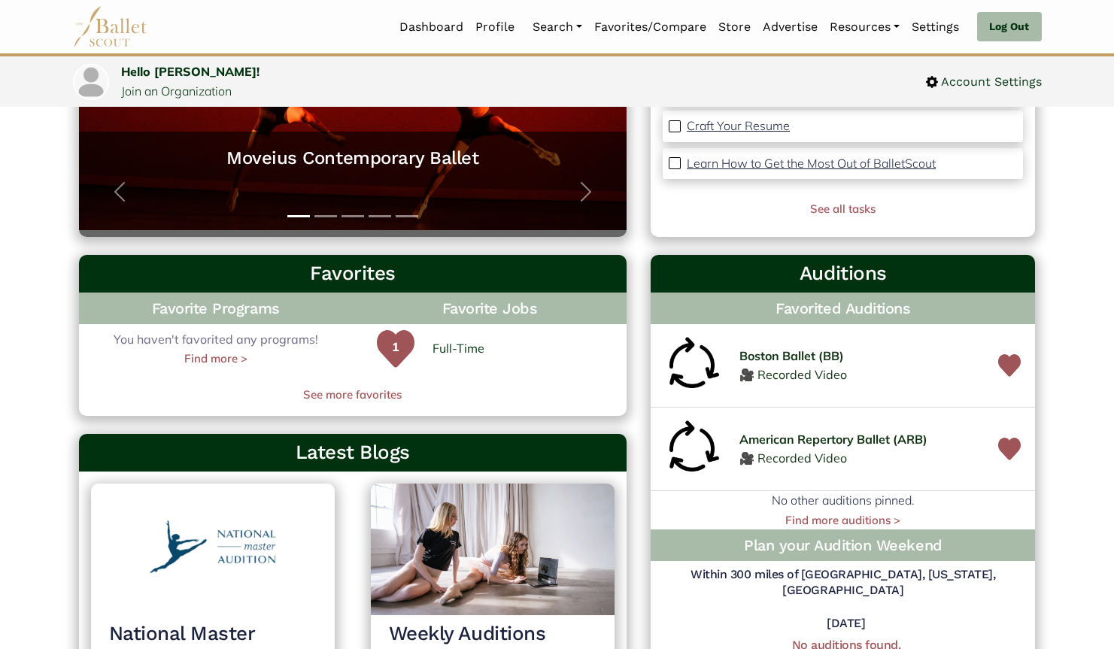
scroll to position [267, 0]
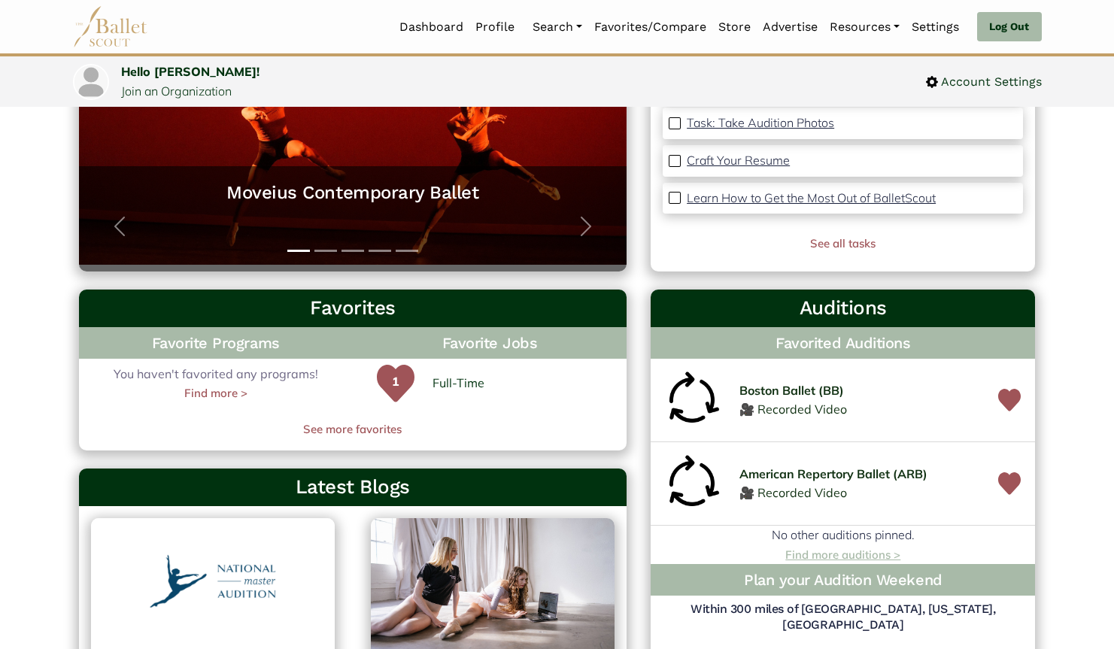
click at [854, 555] on link "Find more auditions >" at bounding box center [842, 555] width 115 height 14
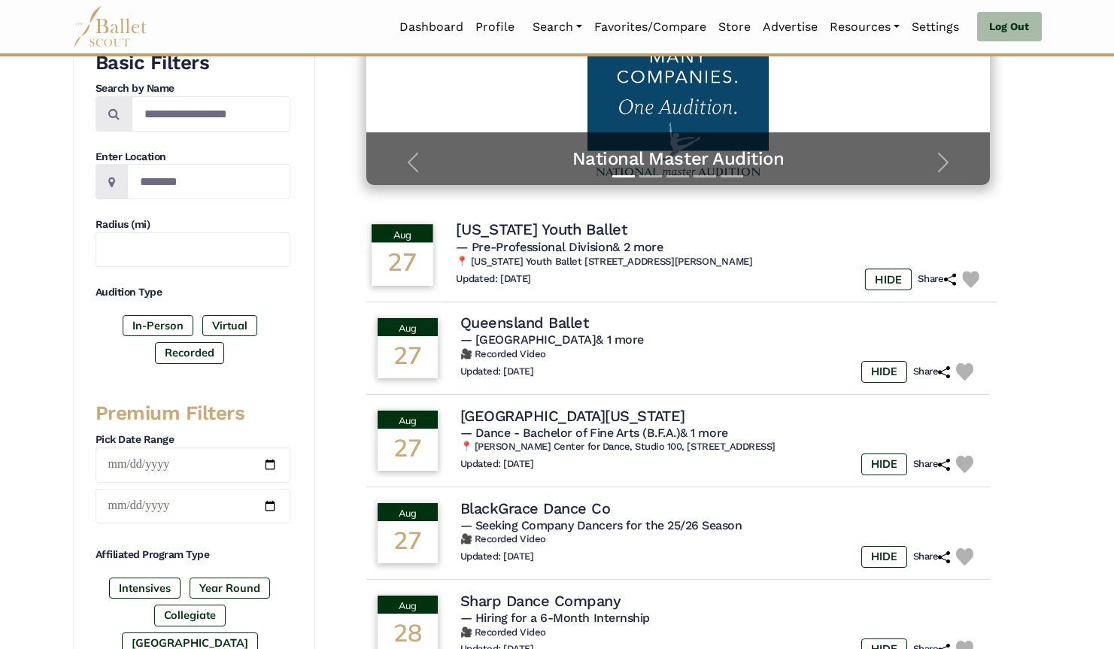
scroll to position [286, 0]
